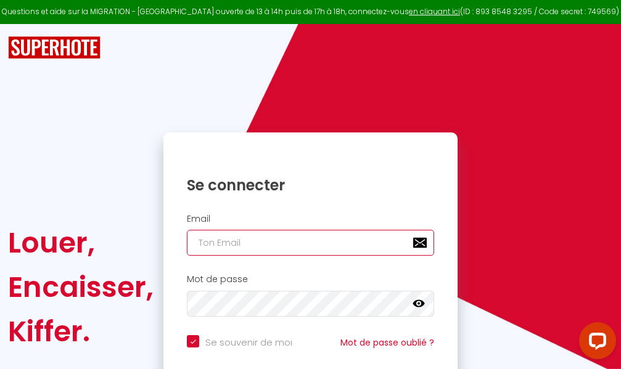
click at [316, 244] on input "email" at bounding box center [310, 243] width 247 height 26
type input "m"
checkbox input "true"
type input "ma"
checkbox input "true"
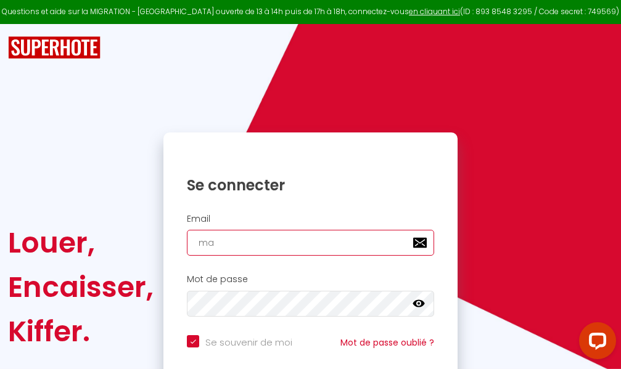
type input "mar"
checkbox input "true"
type input "marc"
checkbox input "true"
type input "marcd"
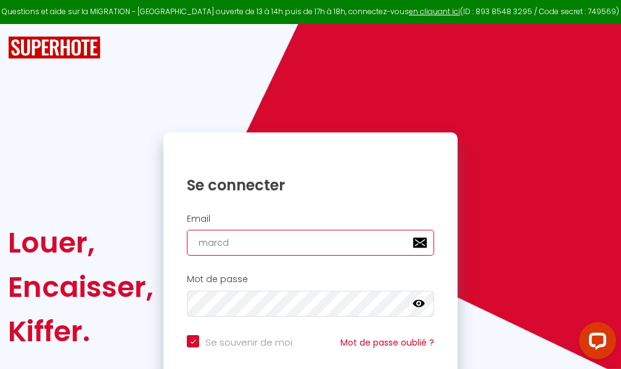
checkbox input "true"
type input "marcdp"
checkbox input "true"
type input "marcdpo"
checkbox input "true"
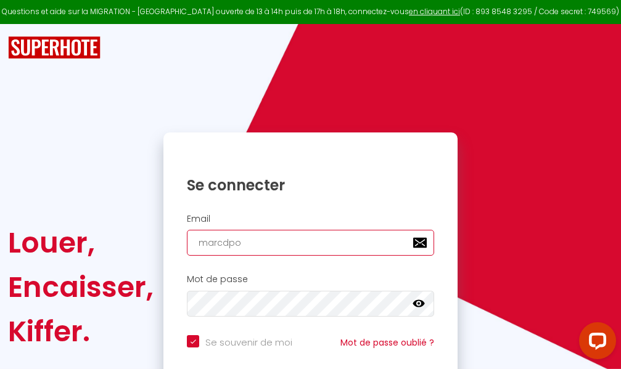
type input "marcdpoz"
checkbox input "true"
type input "marcdpoz."
checkbox input "true"
type input "marcdpoz.l"
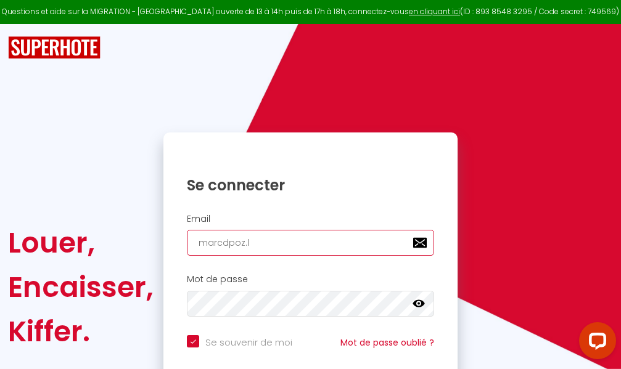
checkbox input "true"
type input "marcdpoz.lo"
checkbox input "true"
type input "marcdpoz.loc"
checkbox input "true"
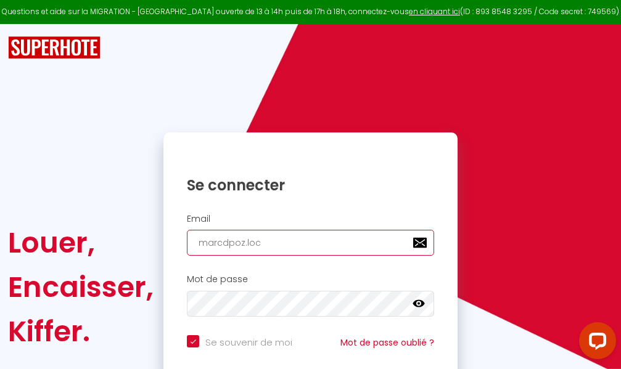
type input "marcdpoz.loca"
checkbox input "true"
type input "marcdpoz.locat"
checkbox input "true"
type input "marcdpoz.locati"
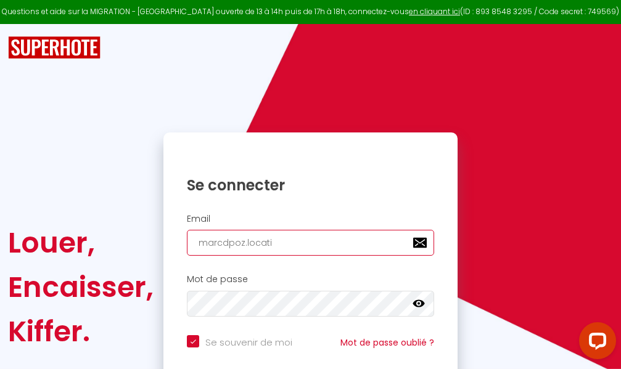
checkbox input "true"
type input "marcdpoz.locatio"
checkbox input "true"
type input "marcdpoz.location"
checkbox input "true"
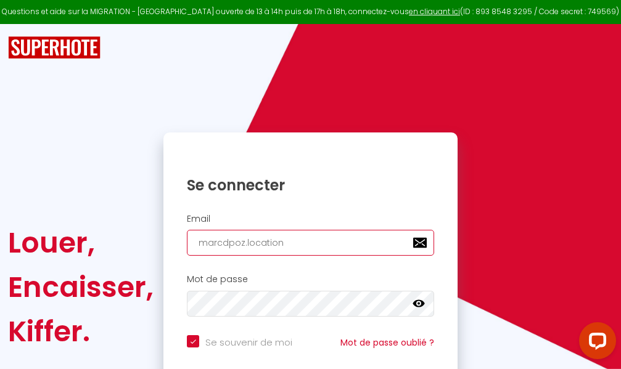
type input "marcdpoz.location@"
checkbox input "true"
type input "marcdpoz.location@g"
checkbox input "true"
type input "marcdpoz.location@gm"
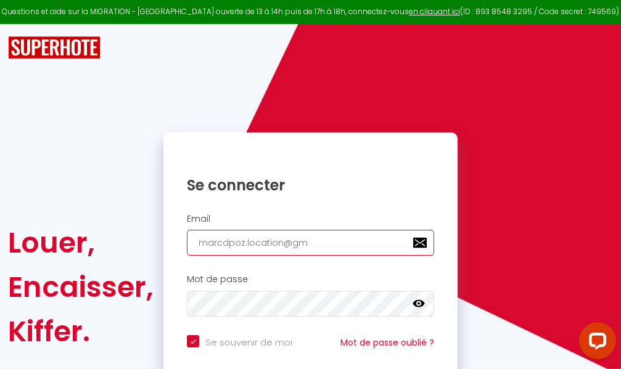
checkbox input "true"
type input "marcdpoz.location@gma"
checkbox input "true"
type input "marcdpoz.location@gmai"
checkbox input "true"
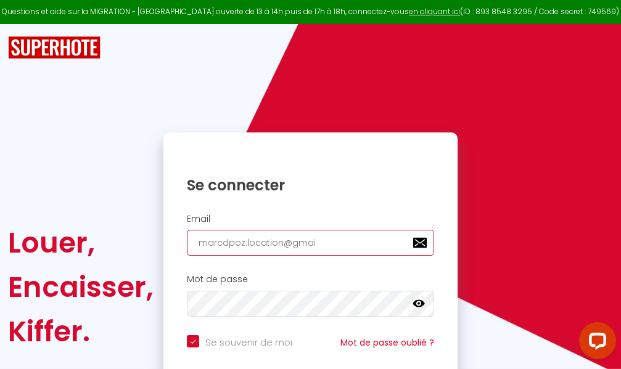
type input "[EMAIL_ADDRESS]"
checkbox input "true"
type input "[EMAIL_ADDRESS]."
checkbox input "true"
type input "marcdpoz.location@gmail.c"
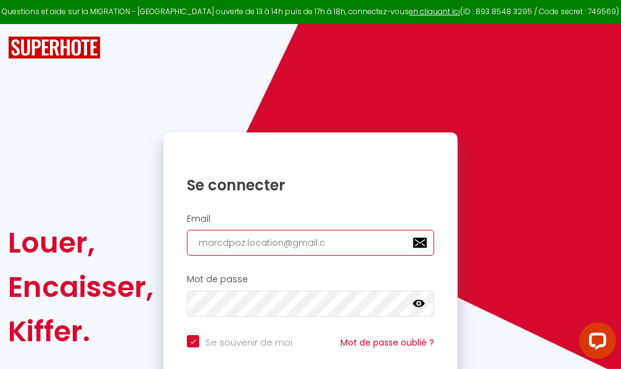
checkbox input "true"
type input "[EMAIL_ADDRESS][DOMAIN_NAME]"
checkbox input "true"
type input "[EMAIL_ADDRESS][DOMAIN_NAME]"
checkbox input "true"
